Goal: Task Accomplishment & Management: Use online tool/utility

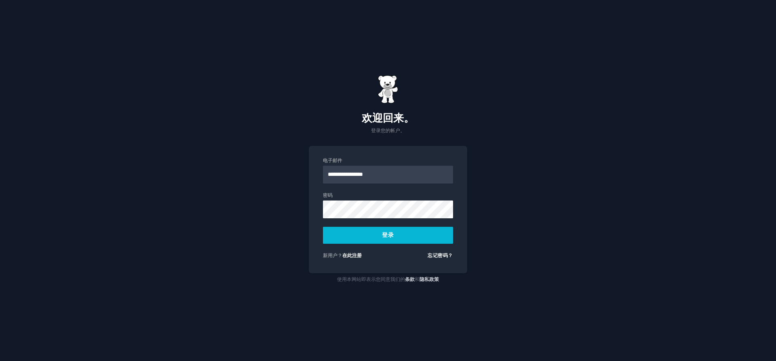
type input "**********"
click at [323, 227] on button "登录" at bounding box center [388, 235] width 130 height 17
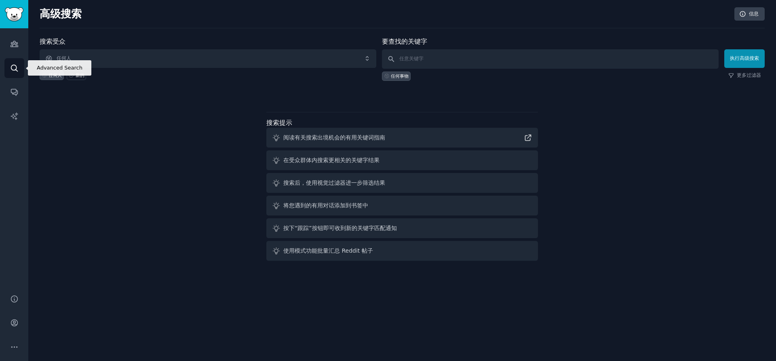
click at [15, 68] on icon "侧边栏" at bounding box center [14, 68] width 8 height 8
click at [421, 57] on input "text" at bounding box center [550, 58] width 337 height 19
type input "creative magnet"
click button "执行高级搜索" at bounding box center [745, 58] width 40 height 19
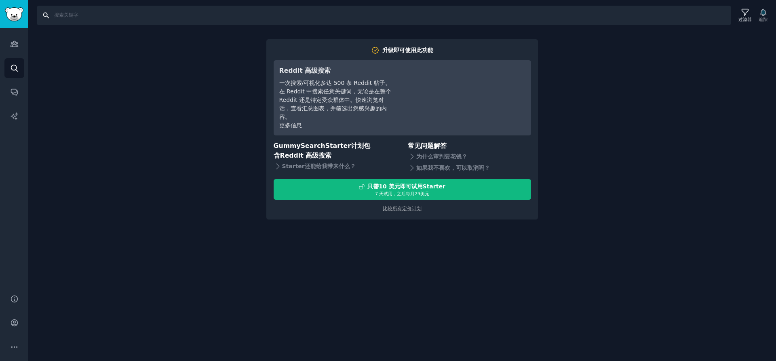
click at [44, 17] on input "搜索" at bounding box center [384, 15] width 695 height 19
click at [17, 42] on icon "侧边栏" at bounding box center [14, 44] width 7 height 6
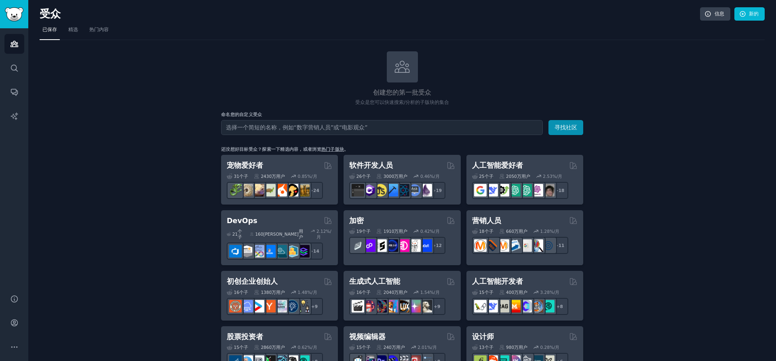
click at [293, 129] on input "text" at bounding box center [382, 127] width 322 height 15
type input "c"
type input "创意磁铁"
click at [549, 120] on button "寻找社区" at bounding box center [566, 127] width 35 height 15
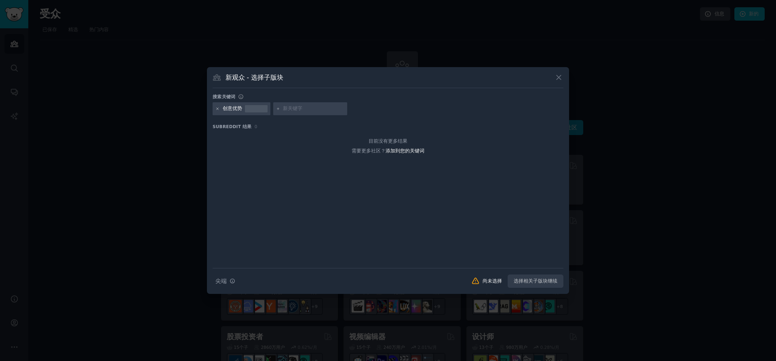
click at [218, 107] on icon at bounding box center [218, 109] width 4 height 4
click at [562, 80] on icon at bounding box center [559, 77] width 8 height 8
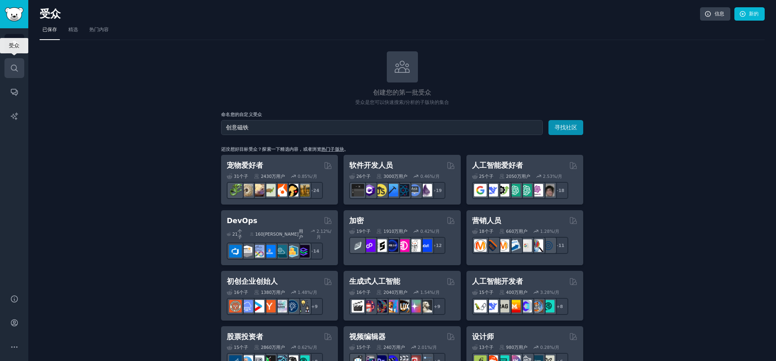
click at [10, 64] on icon "侧边栏" at bounding box center [14, 68] width 8 height 8
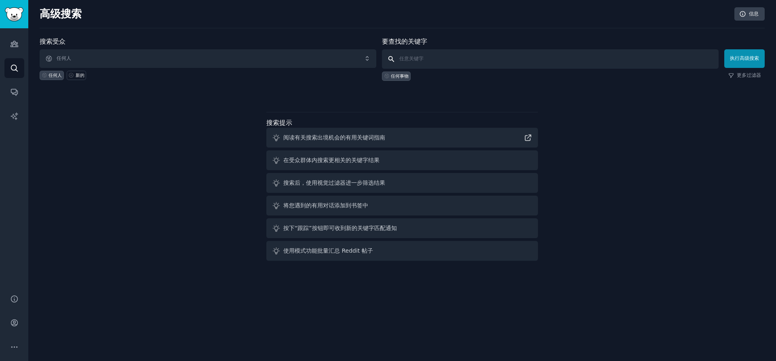
click at [429, 59] on input "text" at bounding box center [550, 58] width 337 height 19
type input "磁铁"
click button "执行高级搜索" at bounding box center [745, 58] width 40 height 19
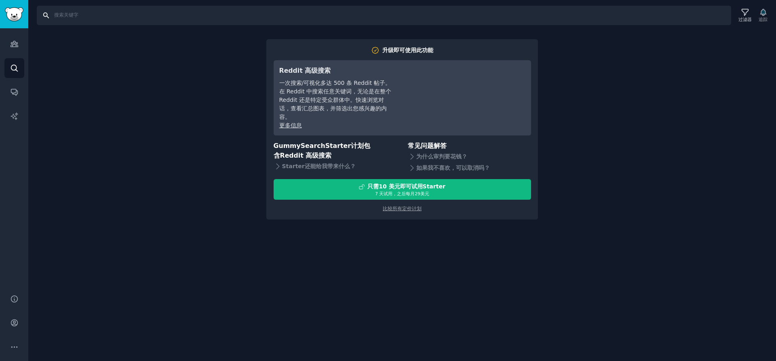
click at [117, 13] on input "搜索" at bounding box center [384, 15] width 695 height 19
click at [8, 46] on link "受众" at bounding box center [14, 44] width 20 height 20
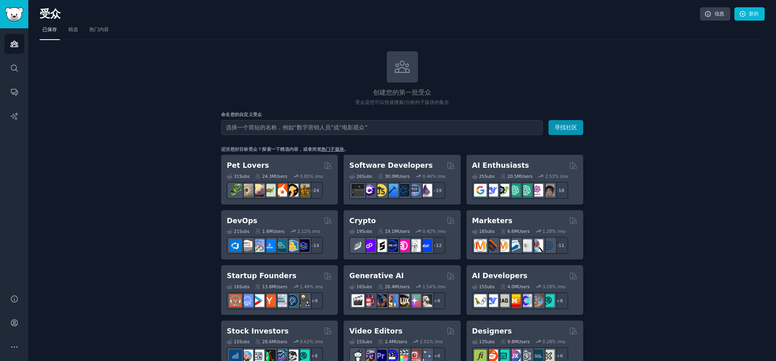
click at [326, 132] on input "text" at bounding box center [382, 127] width 322 height 15
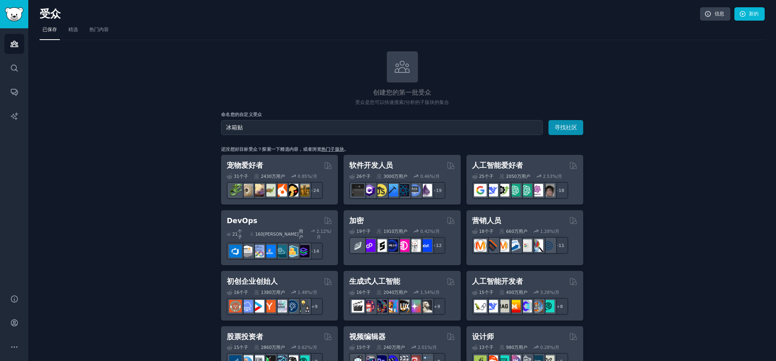
type input "冰箱贴"
click at [549, 120] on button "寻找社区" at bounding box center [566, 127] width 35 height 15
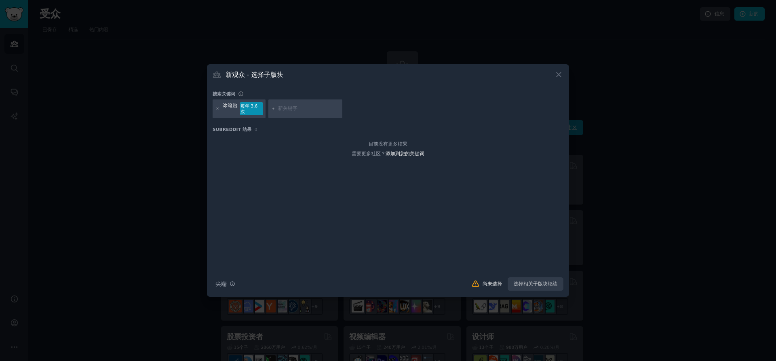
click at [246, 105] on font "每年 3.6 次" at bounding box center [249, 109] width 17 height 11
click at [560, 74] on icon at bounding box center [559, 75] width 4 height 4
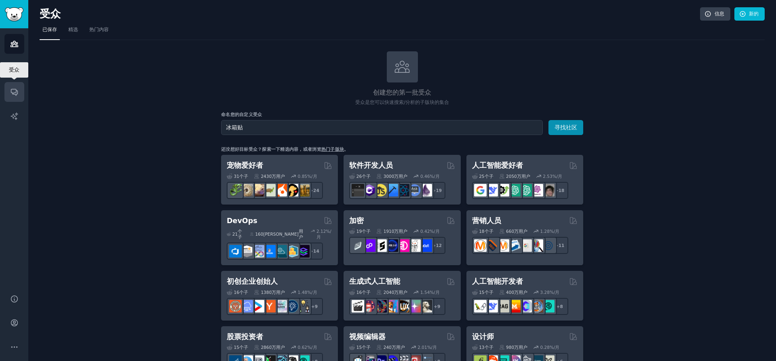
click at [9, 90] on link "对话" at bounding box center [14, 92] width 20 height 20
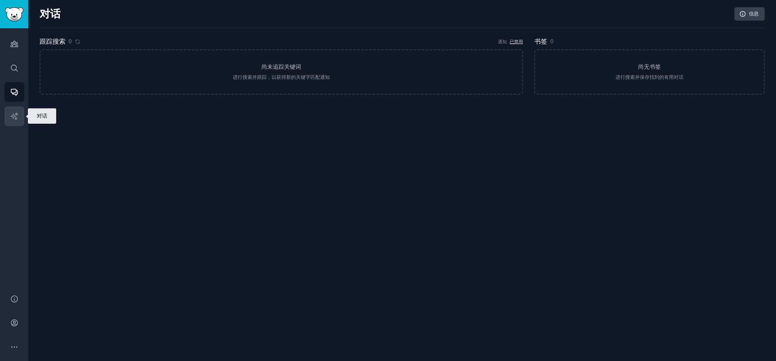
click at [13, 113] on icon "侧边栏" at bounding box center [14, 116] width 8 height 8
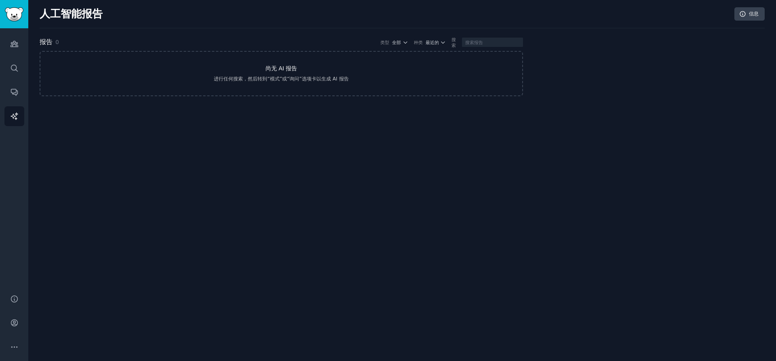
click at [298, 76] on font "进行任何搜索，然后转到“模式”或“询问”选项卡以生成 AI 报告" at bounding box center [281, 79] width 135 height 6
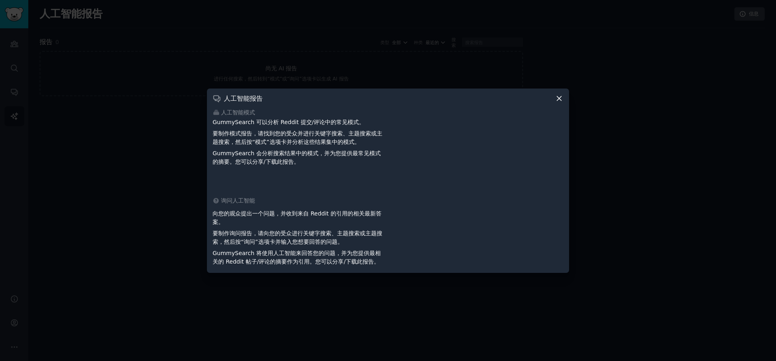
click at [368, 69] on div at bounding box center [388, 180] width 776 height 361
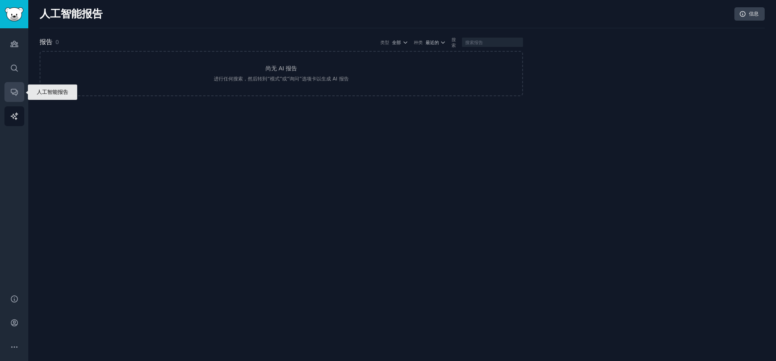
click at [18, 95] on icon "侧边栏" at bounding box center [14, 92] width 8 height 8
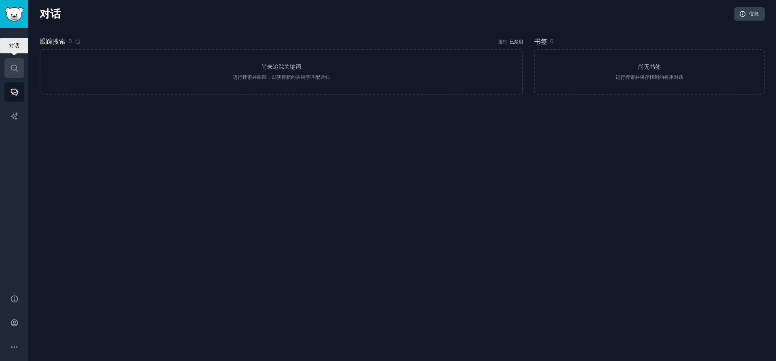
click at [9, 72] on link "搜索" at bounding box center [14, 68] width 20 height 20
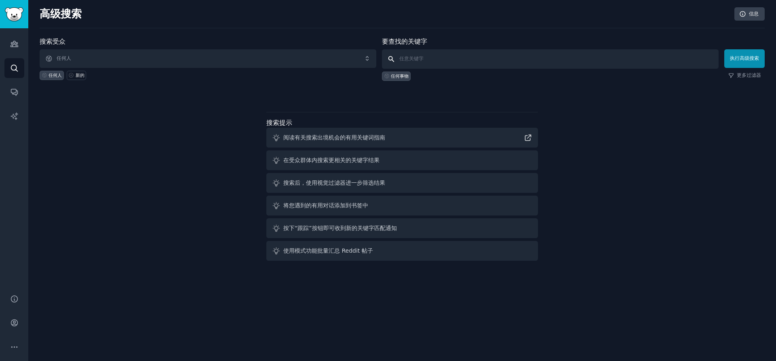
click at [421, 57] on input "text" at bounding box center [550, 58] width 337 height 19
click at [260, 55] on span "任何人" at bounding box center [208, 58] width 337 height 19
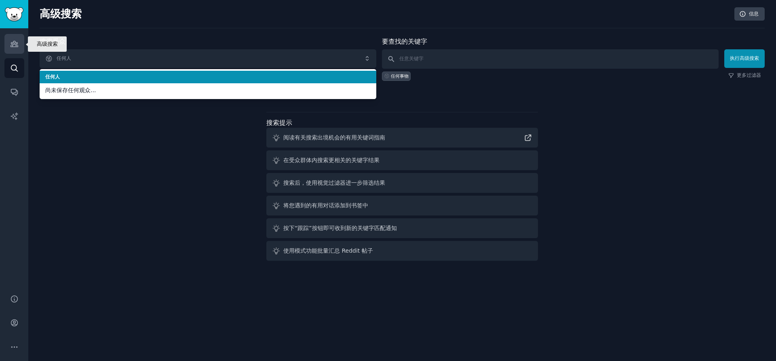
click at [16, 42] on icon "侧边栏" at bounding box center [14, 44] width 7 height 6
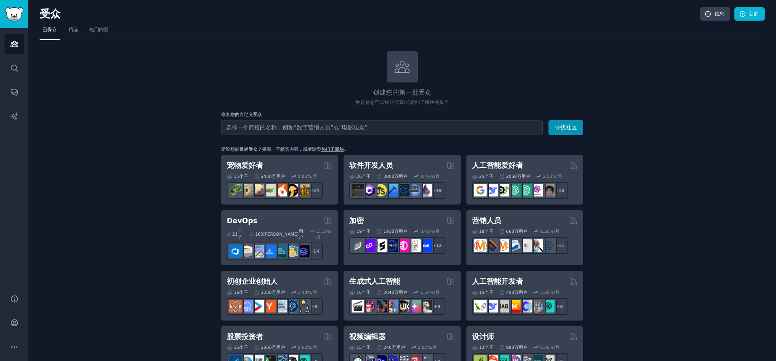
click at [314, 129] on input "text" at bounding box center [382, 127] width 322 height 15
click at [293, 125] on input "text" at bounding box center [382, 127] width 322 height 15
click at [351, 125] on input "文具" at bounding box center [382, 127] width 322 height 15
click at [549, 120] on button "寻找社区" at bounding box center [566, 127] width 35 height 15
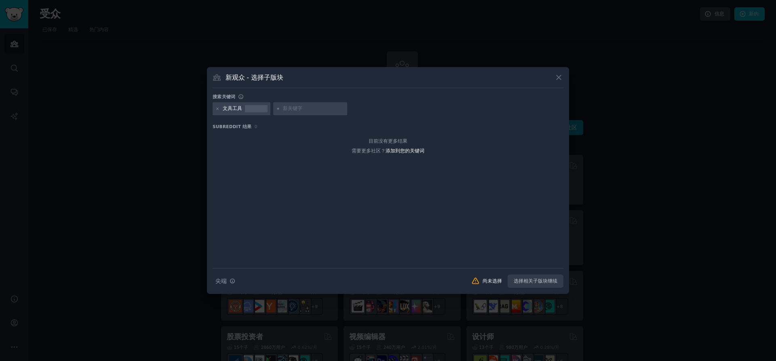
click at [560, 78] on icon at bounding box center [559, 77] width 8 height 8
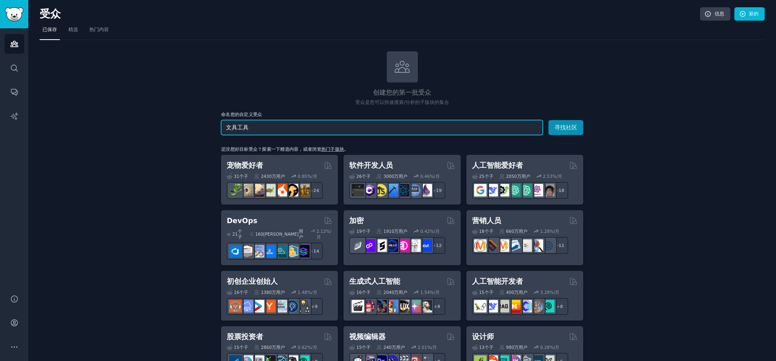
drag, startPoint x: 281, startPoint y: 125, endPoint x: 220, endPoint y: 126, distance: 61.1
click at [221, 126] on input "文具工具" at bounding box center [382, 127] width 322 height 15
type input "创新文具"
click at [549, 120] on button "寻找社区" at bounding box center [566, 127] width 35 height 15
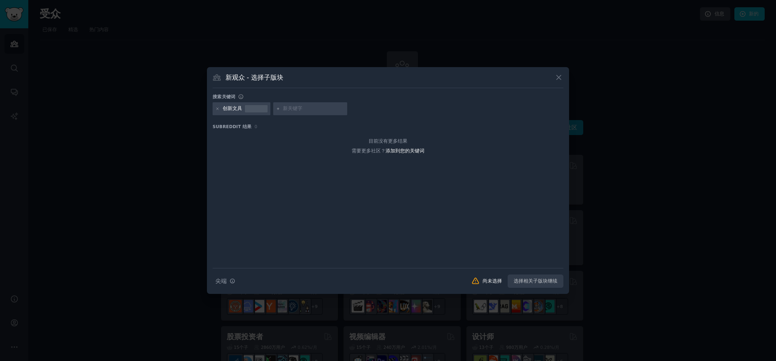
click at [560, 77] on icon at bounding box center [559, 77] width 8 height 8
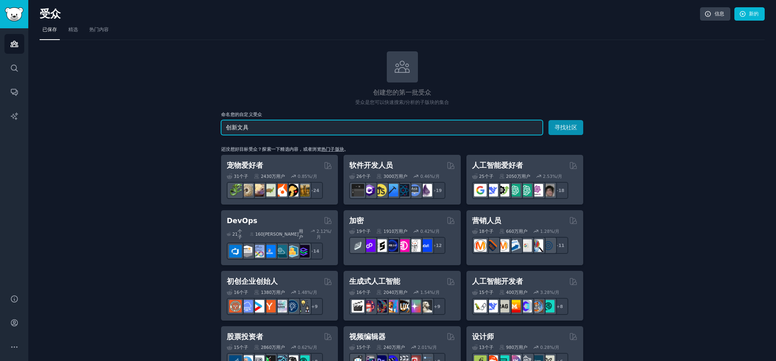
drag, startPoint x: 238, startPoint y: 129, endPoint x: 254, endPoint y: 133, distance: 16.3
click at [239, 129] on input "创新文具" at bounding box center [382, 127] width 322 height 15
click at [241, 127] on input "创新文具" at bounding box center [382, 127] width 322 height 15
click at [250, 127] on input "创新文具" at bounding box center [382, 127] width 322 height 15
type input "创"
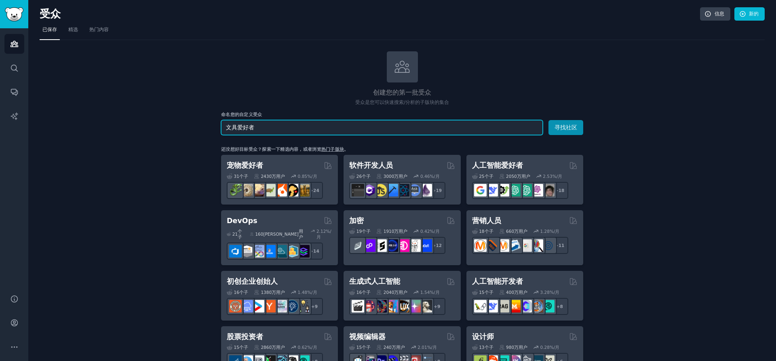
type input "文具爱好者"
click at [549, 120] on button "寻找社区" at bounding box center [566, 127] width 35 height 15
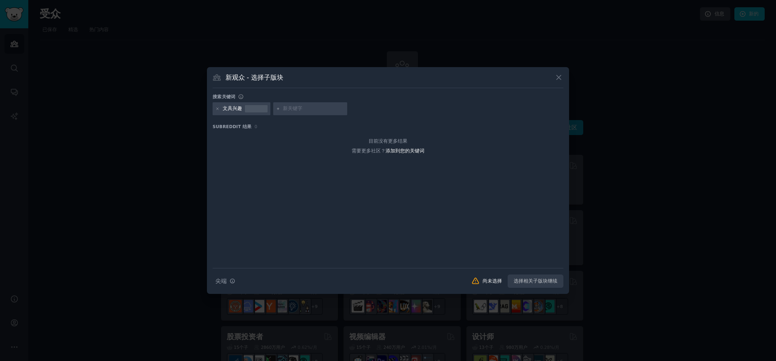
click at [226, 107] on font "文具兴趣" at bounding box center [232, 109] width 19 height 6
click at [218, 110] on icon at bounding box center [218, 109] width 4 height 4
click at [561, 79] on icon at bounding box center [559, 77] width 8 height 8
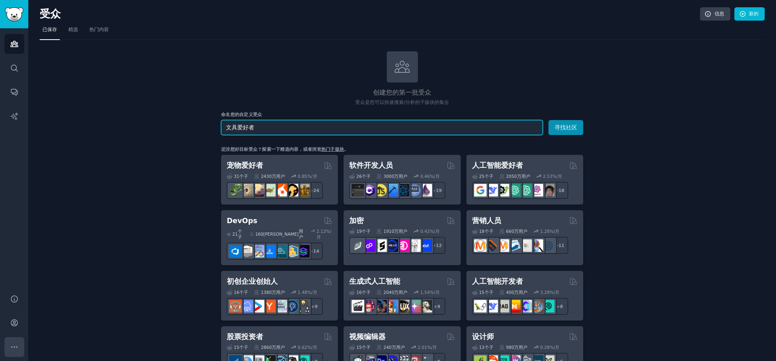
click at [14, 346] on icon "侧边栏" at bounding box center [14, 347] width 8 height 8
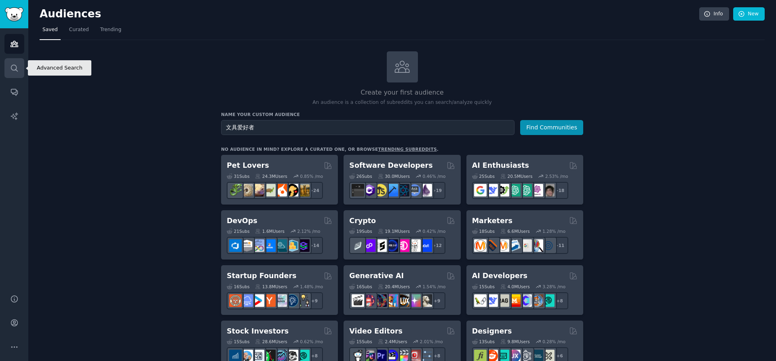
click at [17, 63] on link "Search" at bounding box center [14, 68] width 20 height 20
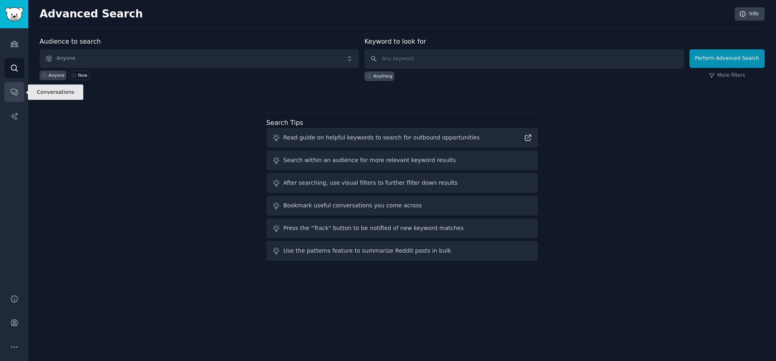
click at [17, 89] on icon "Sidebar" at bounding box center [14, 92] width 8 height 8
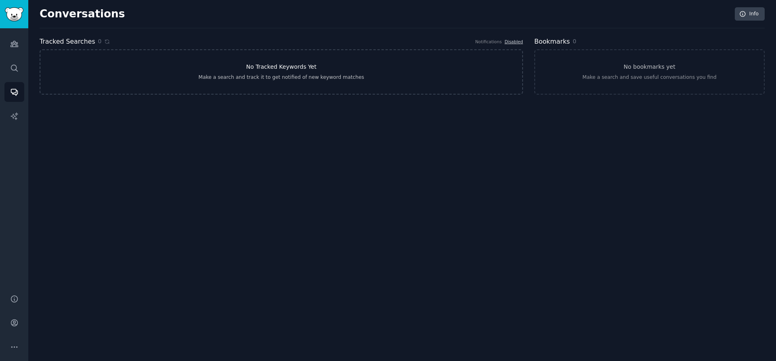
click at [286, 62] on link "No Tracked Keywords Yet Make a search and track it to get notified of new keywo…" at bounding box center [282, 71] width 484 height 45
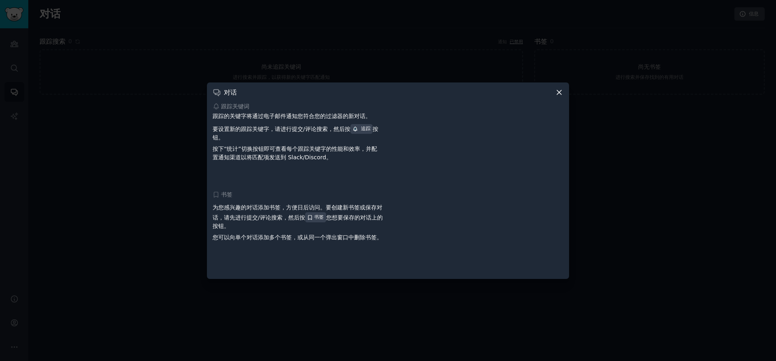
click at [561, 91] on icon at bounding box center [559, 92] width 8 height 8
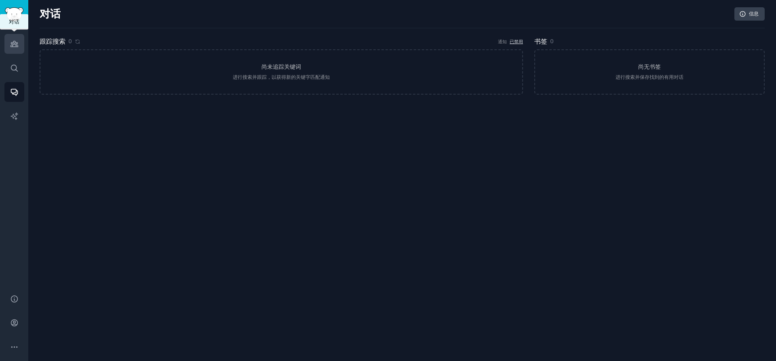
click at [14, 44] on icon "侧边栏" at bounding box center [14, 44] width 7 height 6
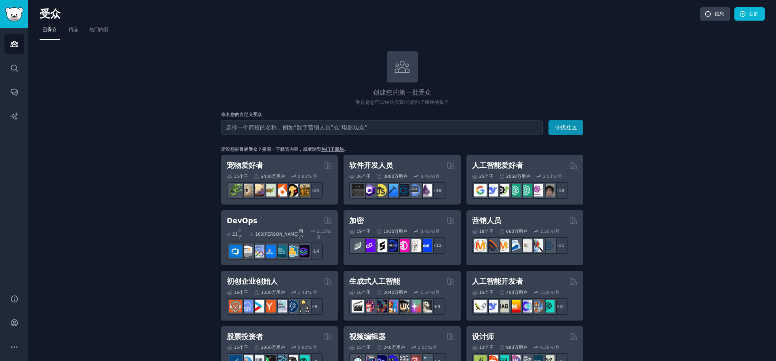
click at [363, 127] on input "text" at bounding box center [382, 127] width 322 height 15
type input "pen"
click at [549, 120] on button "寻找社区" at bounding box center [566, 127] width 35 height 15
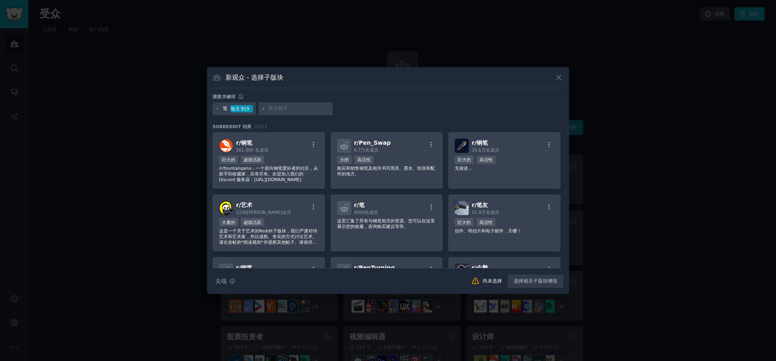
click at [561, 77] on icon at bounding box center [559, 77] width 8 height 8
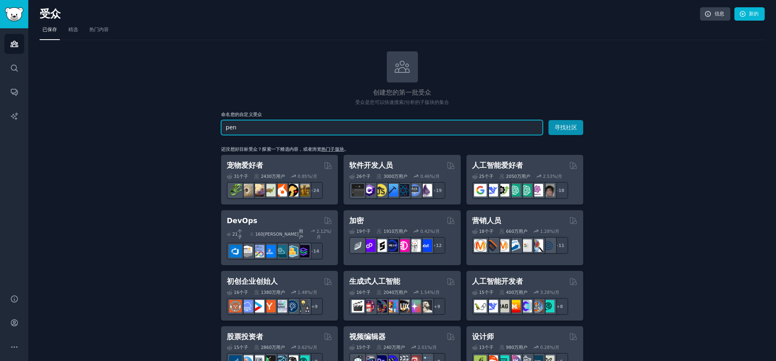
drag, startPoint x: 241, startPoint y: 129, endPoint x: 217, endPoint y: 124, distance: 24.9
type input "creative magnet"
click at [549, 120] on button "寻找社区" at bounding box center [566, 127] width 35 height 15
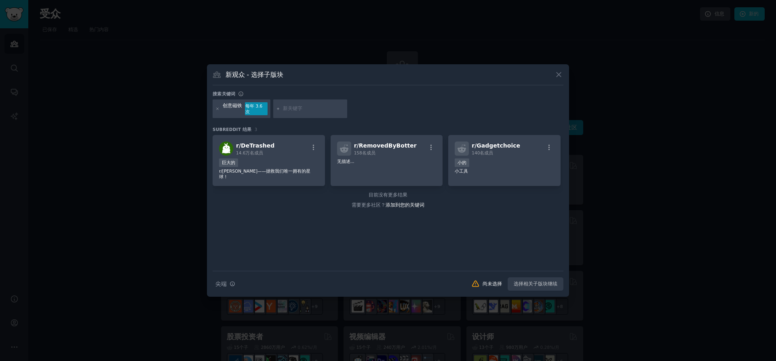
click at [257, 109] on div "每年 3.6 次" at bounding box center [256, 108] width 23 height 13
click at [271, 146] on font "DeTrashed" at bounding box center [258, 145] width 34 height 6
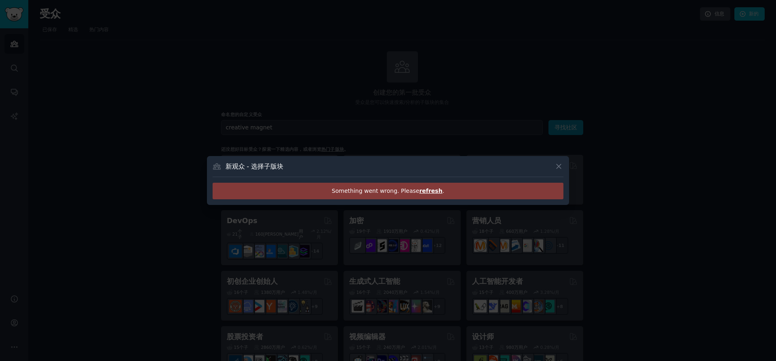
click at [271, 146] on div at bounding box center [388, 180] width 776 height 361
